Goal: Transaction & Acquisition: Book appointment/travel/reservation

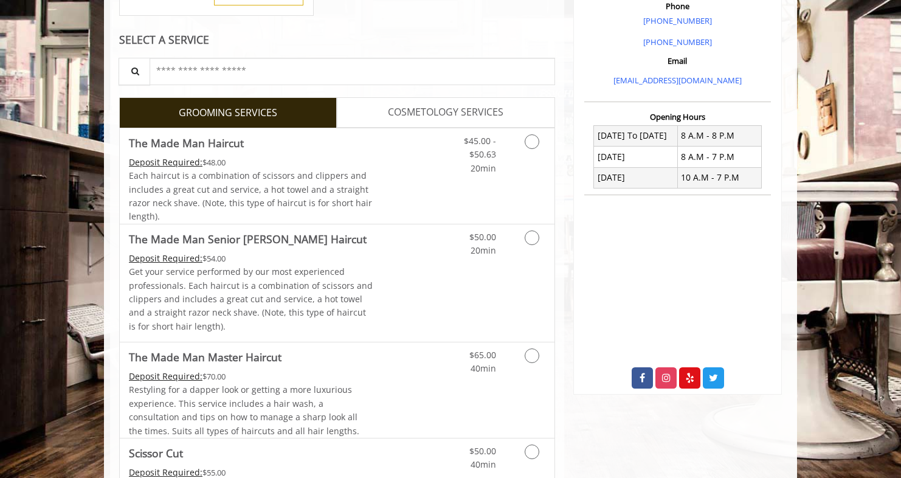
scroll to position [386, 0]
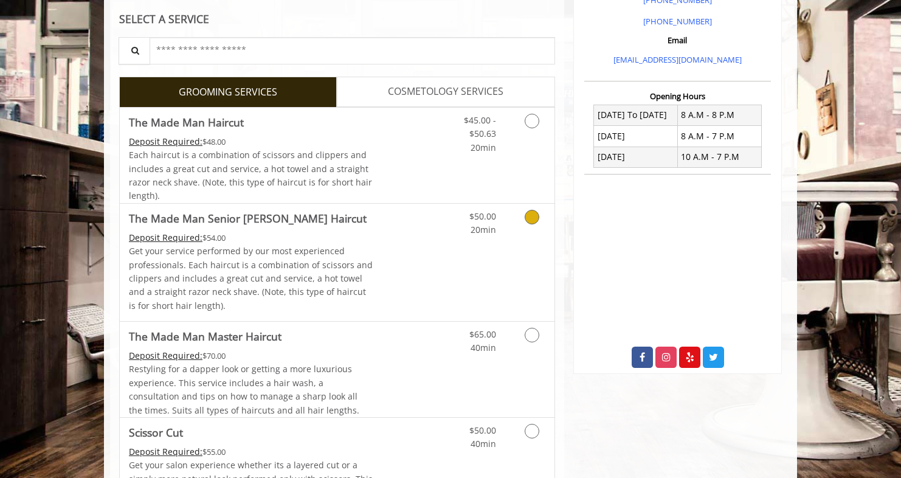
click at [423, 230] on link "Discounted Price" at bounding box center [409, 262] width 72 height 117
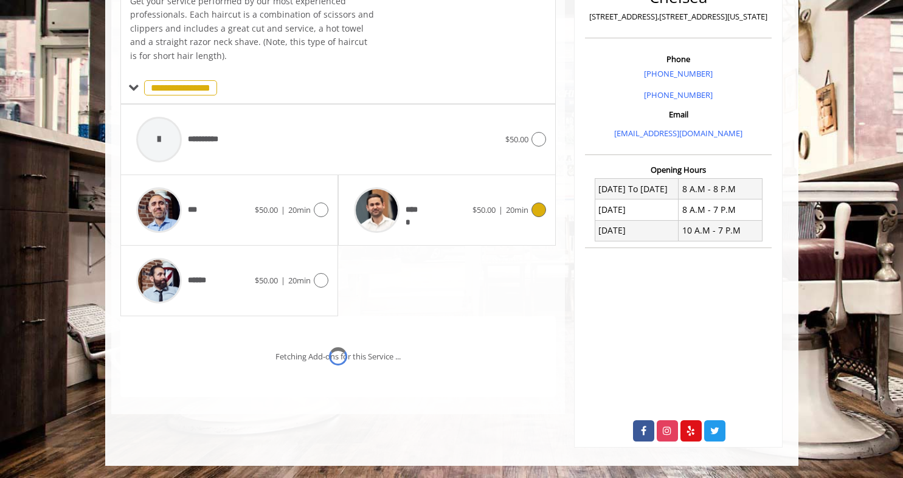
scroll to position [330, 0]
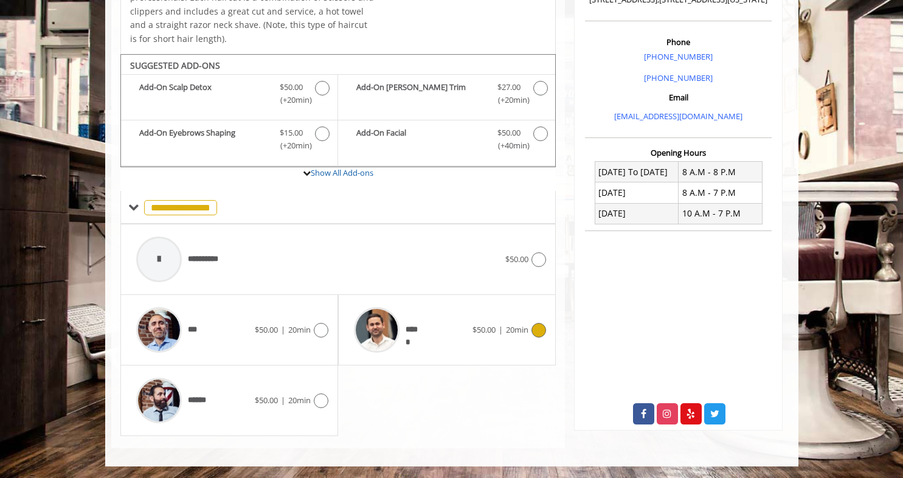
click at [430, 328] on div "*****" at bounding box center [410, 330] width 125 height 58
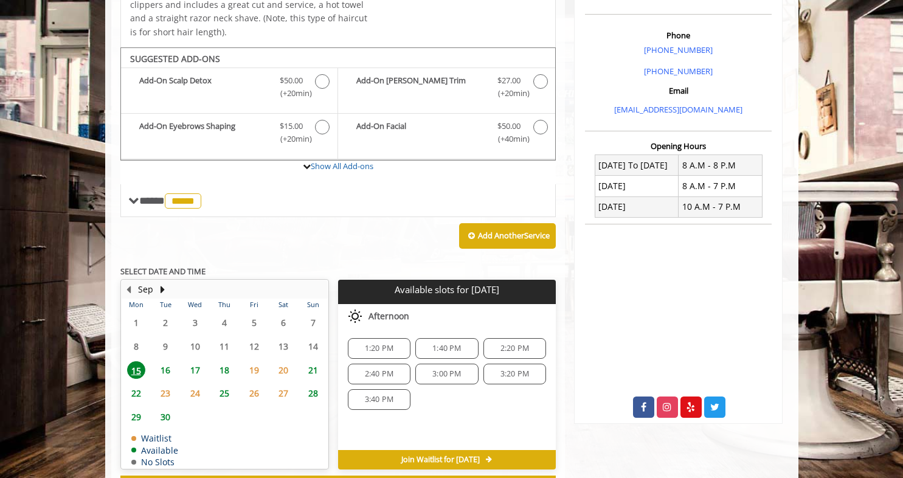
scroll to position [333, 0]
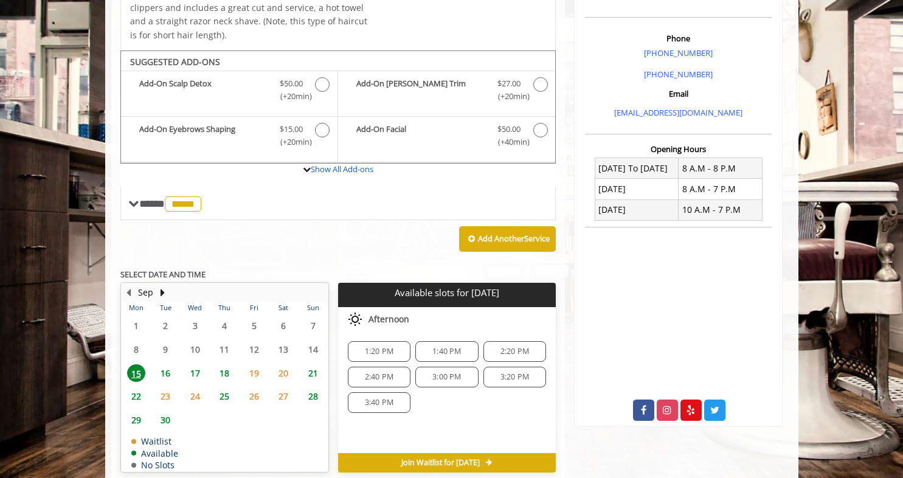
click at [165, 373] on span "16" at bounding box center [165, 373] width 18 height 18
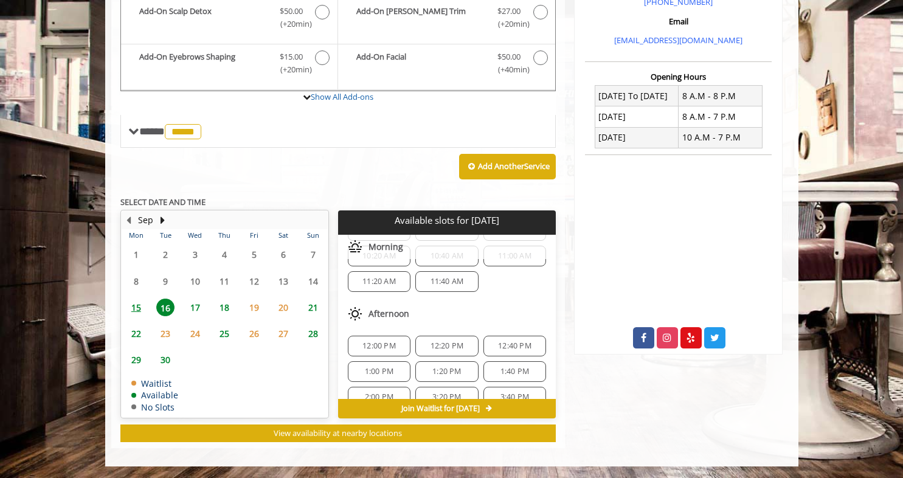
scroll to position [182, 0]
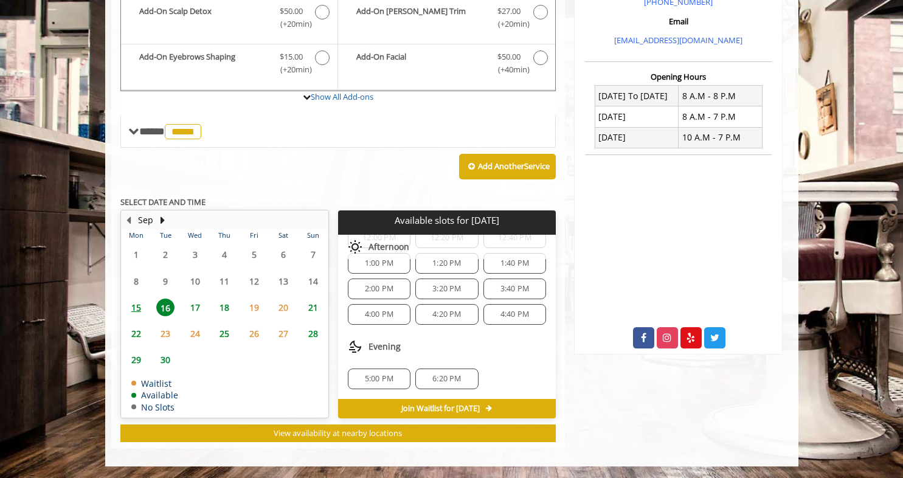
click at [131, 305] on span "15" at bounding box center [136, 307] width 18 height 18
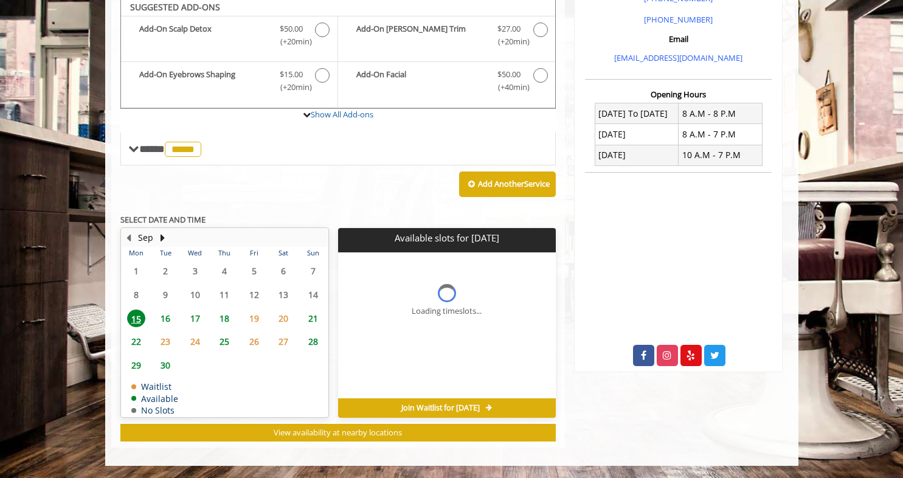
scroll to position [387, 0]
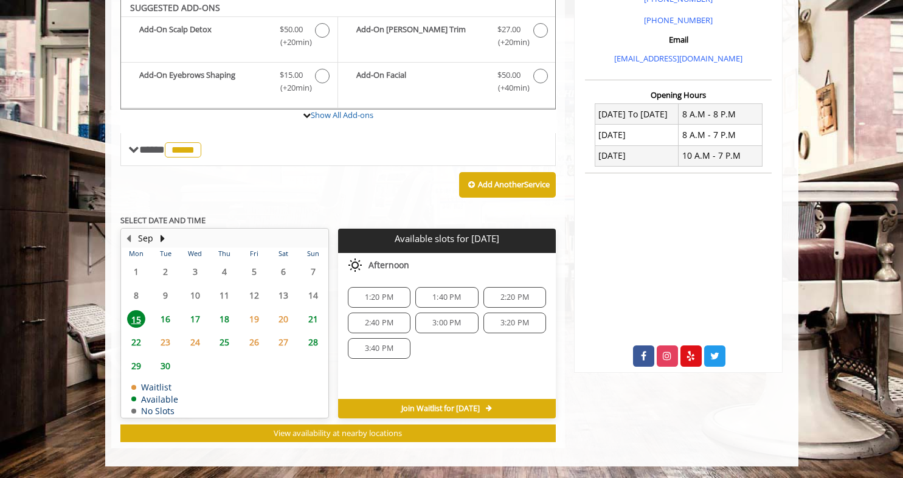
click at [164, 317] on span "16" at bounding box center [165, 319] width 18 height 18
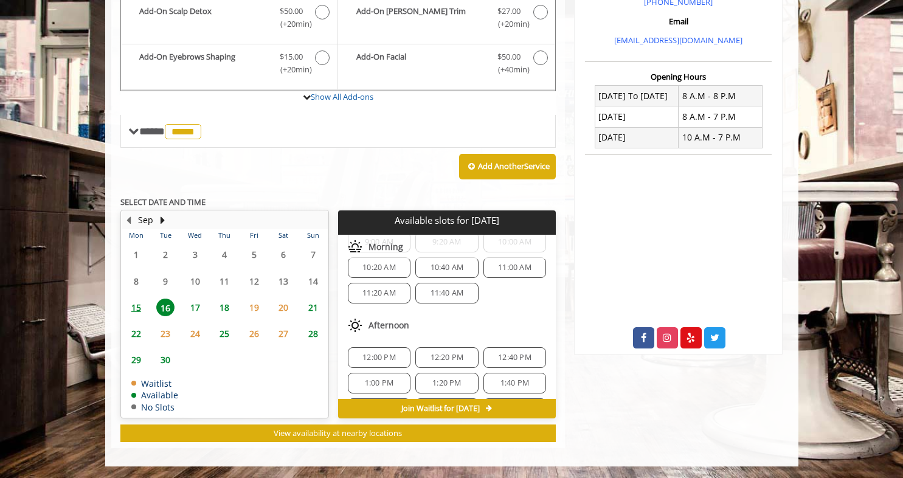
scroll to position [182, 0]
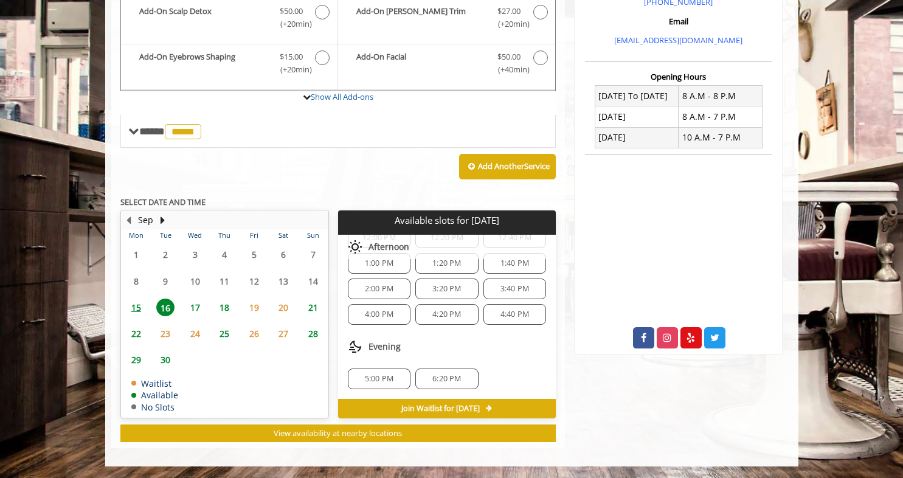
click at [450, 382] on span "6:20 PM" at bounding box center [446, 379] width 29 height 10
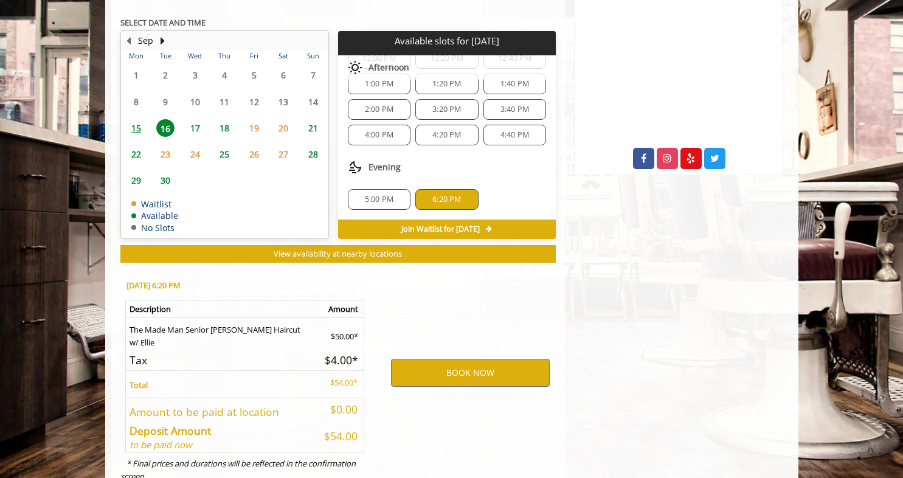
scroll to position [625, 0]
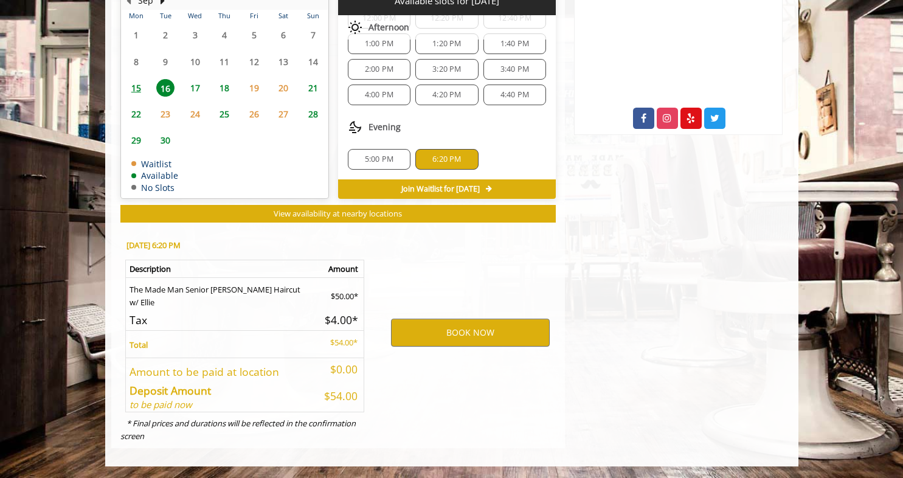
click at [136, 87] on span "15" at bounding box center [136, 88] width 18 height 18
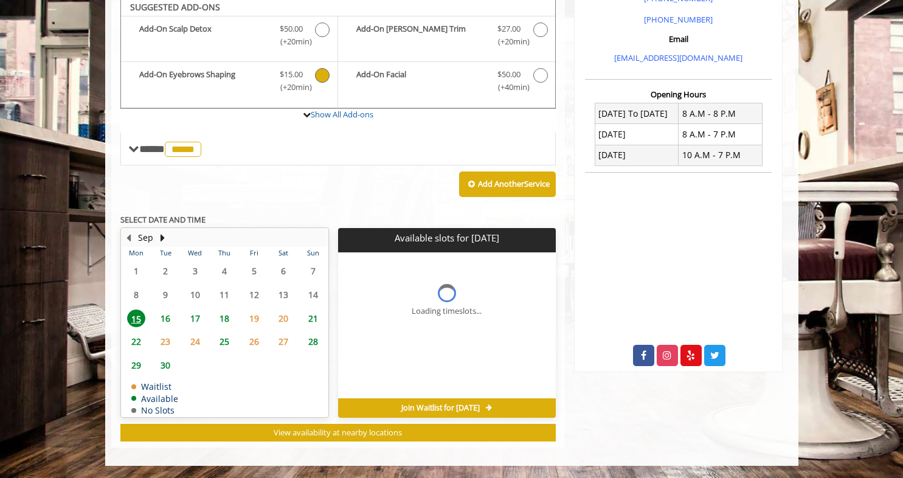
scroll to position [0, 0]
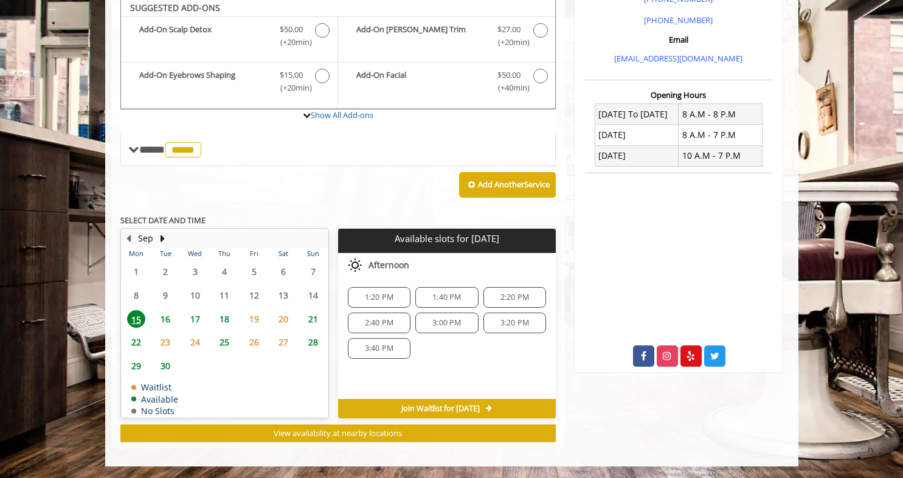
click at [169, 320] on span "16" at bounding box center [165, 319] width 18 height 18
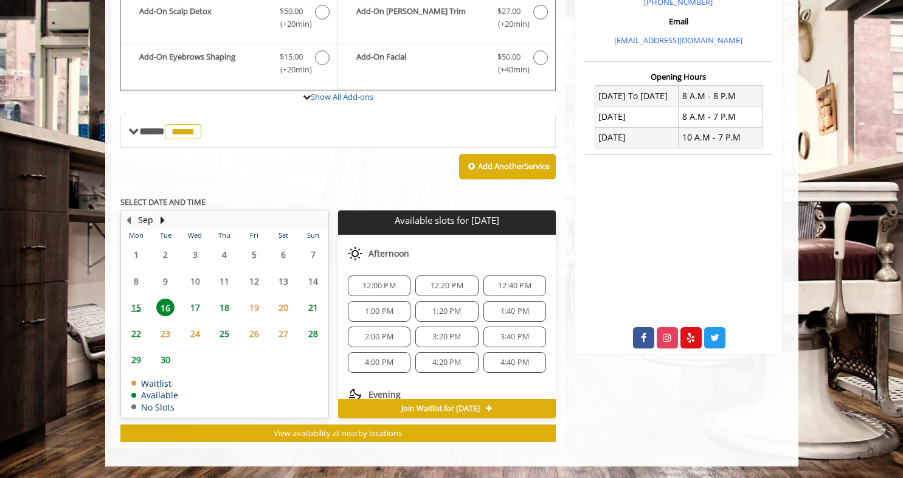
scroll to position [182, 0]
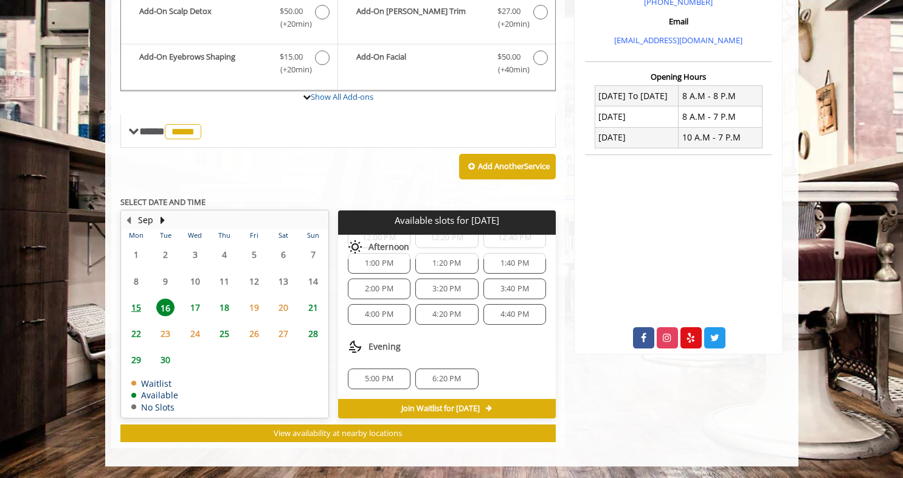
click at [448, 374] on span "6:20 PM" at bounding box center [446, 379] width 29 height 10
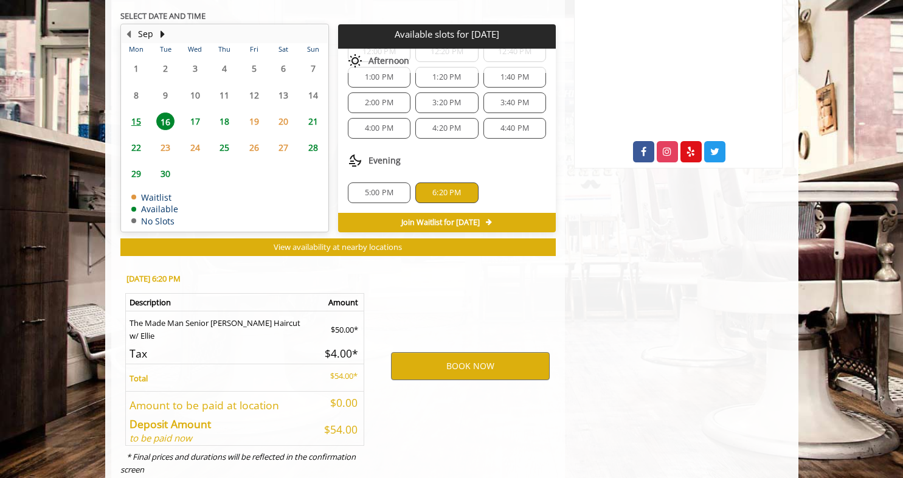
scroll to position [625, 0]
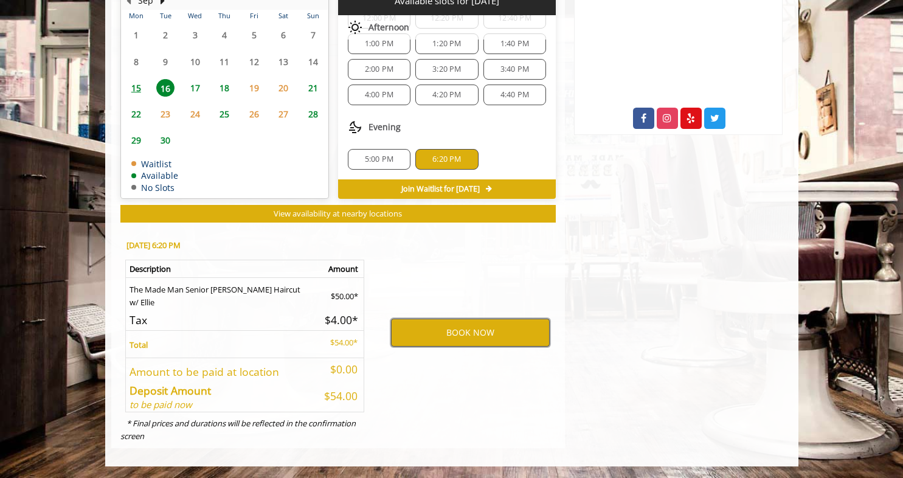
click at [462, 323] on button "BOOK NOW" at bounding box center [470, 333] width 159 height 28
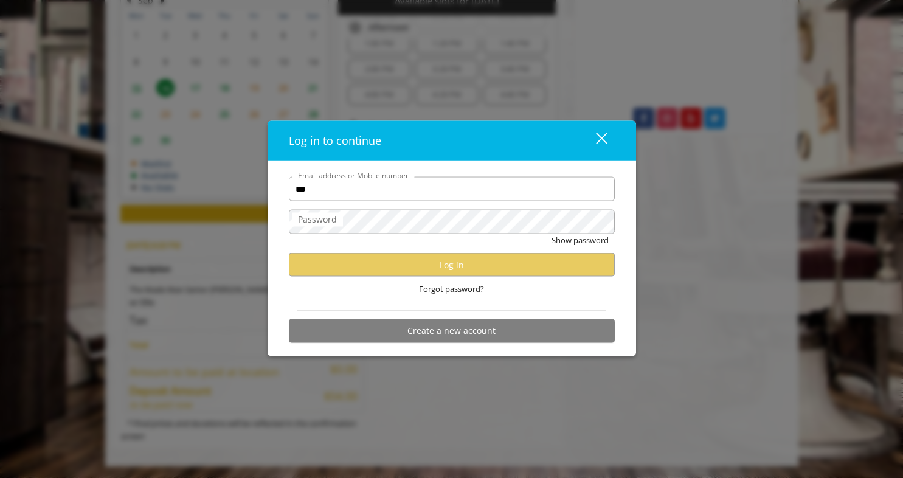
type input "**********"
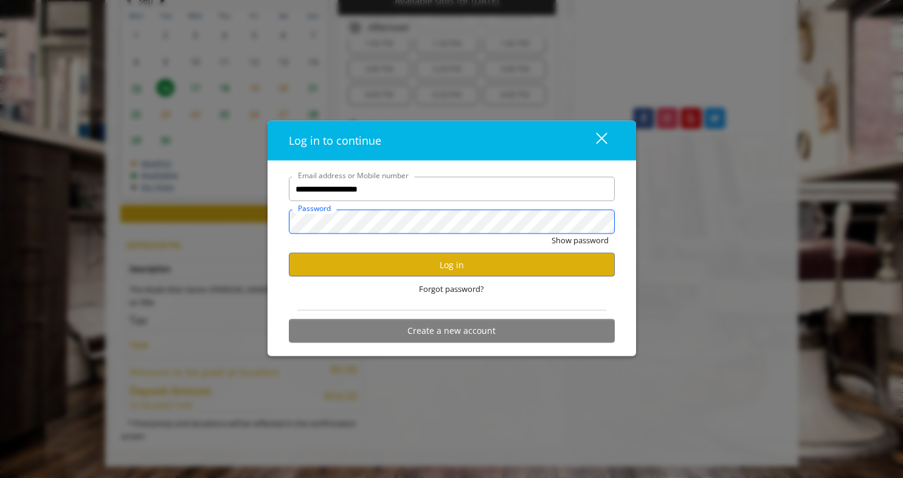
click at [551, 234] on button "Show password" at bounding box center [579, 240] width 57 height 13
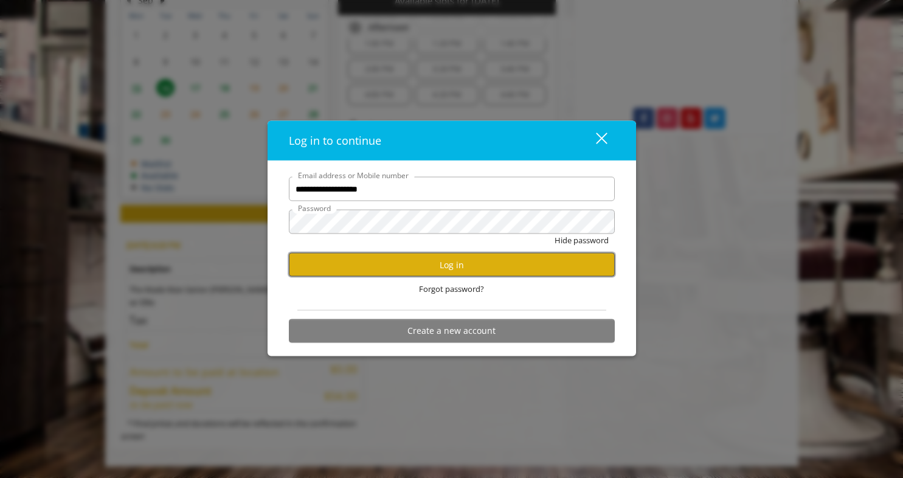
click at [517, 270] on button "Log in" at bounding box center [452, 265] width 326 height 24
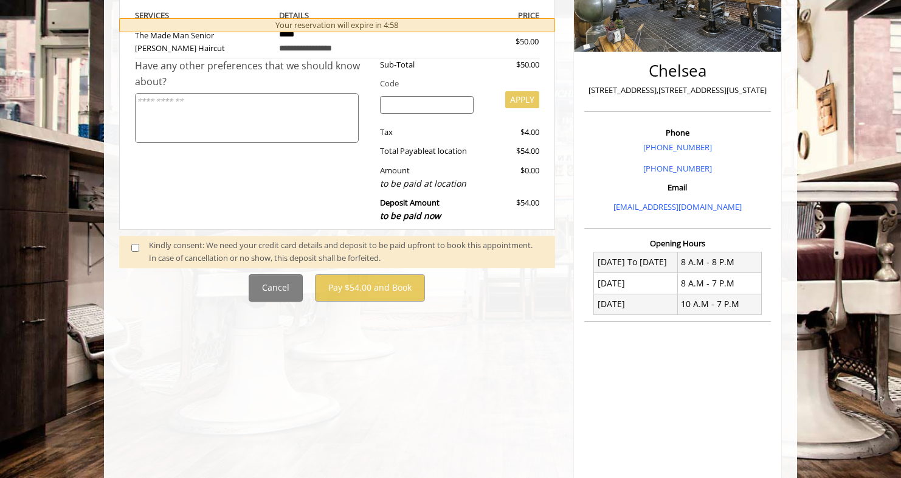
scroll to position [312, 0]
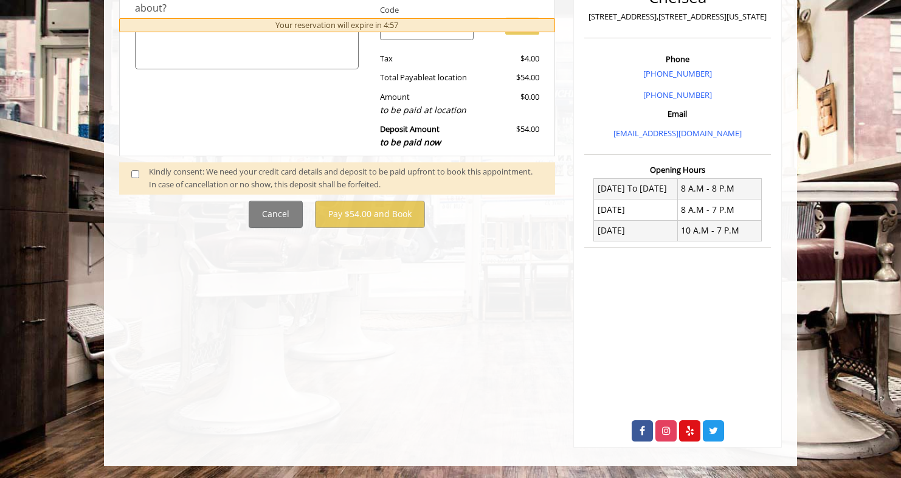
click at [129, 173] on span at bounding box center [140, 178] width 36 height 26
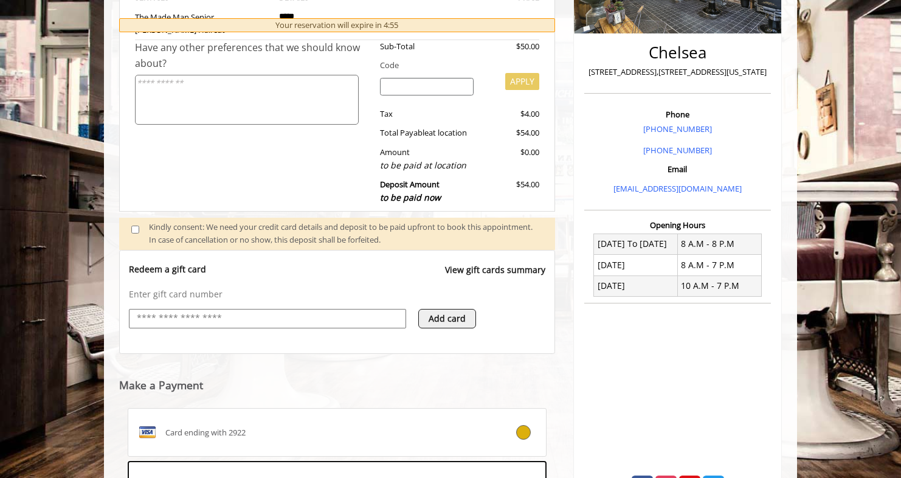
scroll to position [443, 0]
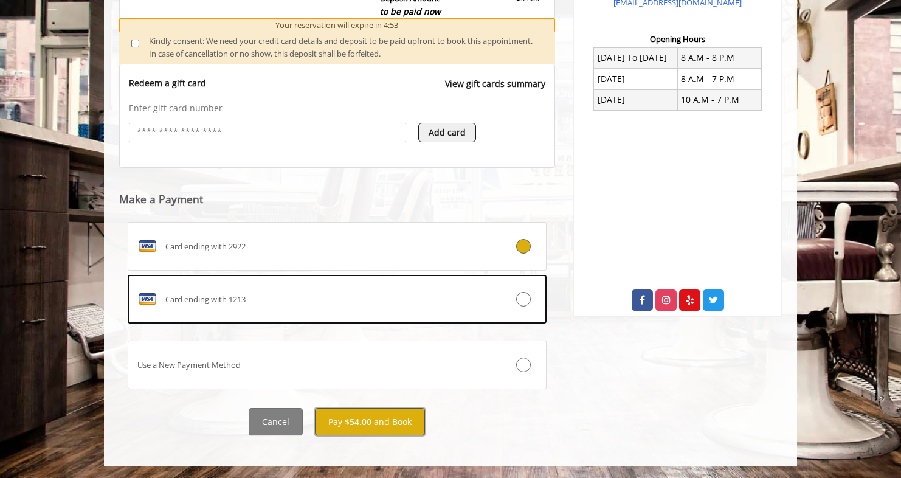
click at [374, 413] on button "Pay $54.00 and Book" at bounding box center [370, 421] width 110 height 27
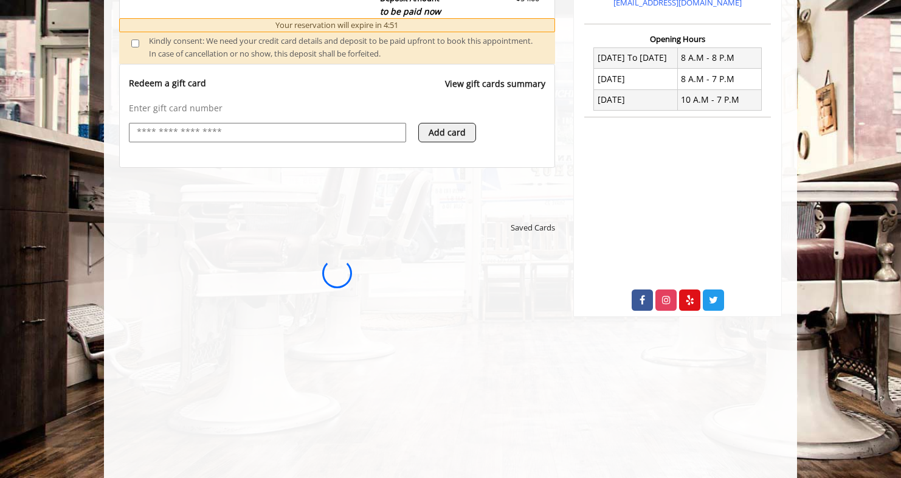
scroll to position [28, 0]
